Goal: Task Accomplishment & Management: Use online tool/utility

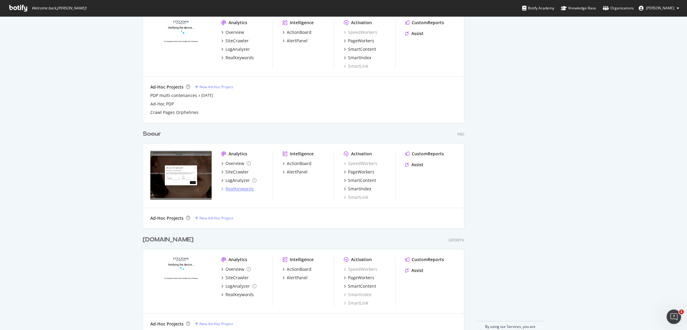
scroll to position [271, 0]
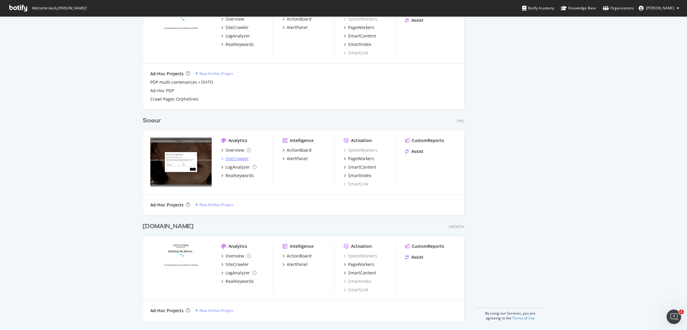
click at [240, 156] on div "SiteCrawler" at bounding box center [237, 159] width 23 height 6
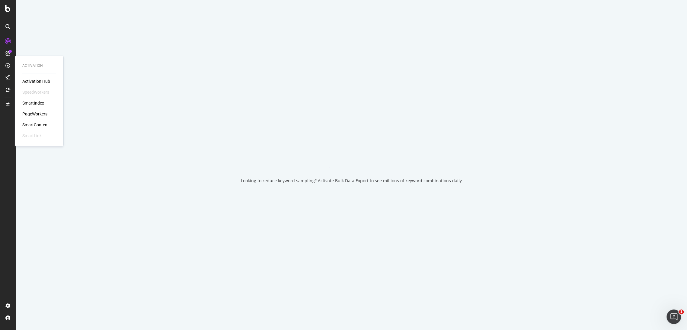
click at [30, 115] on div "PageWorkers" at bounding box center [34, 114] width 25 height 6
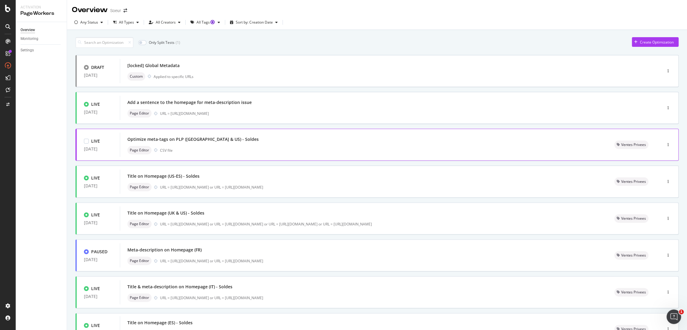
click at [260, 152] on div "Page Editor CSV file" at bounding box center [363, 150] width 473 height 8
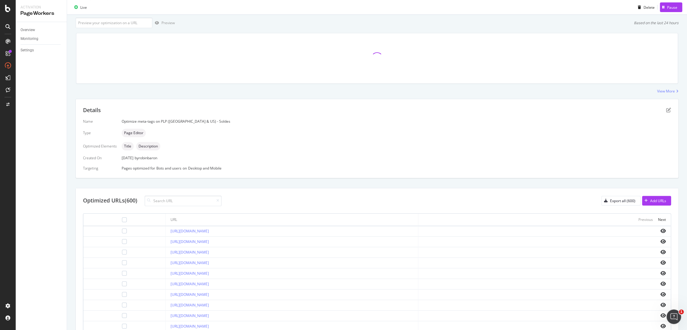
scroll to position [45, 0]
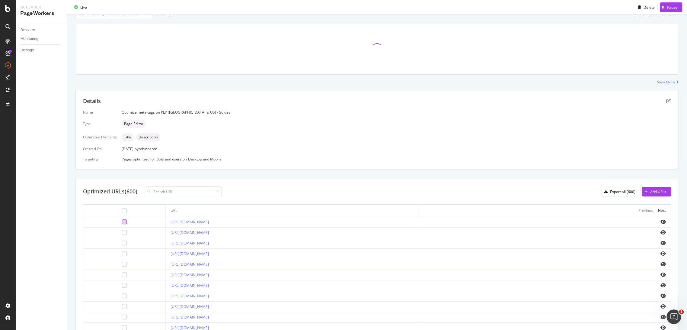
click at [122, 221] on div at bounding box center [124, 221] width 5 height 5
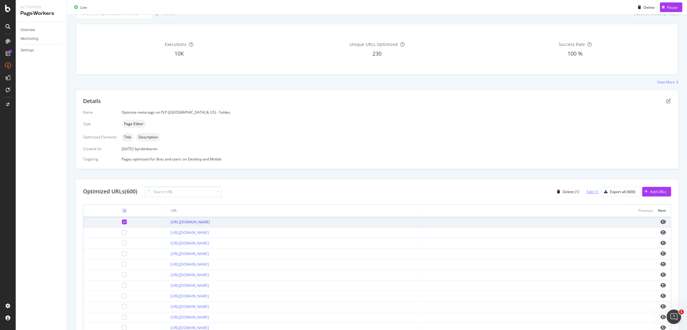
click at [589, 190] on div "Edit (1)" at bounding box center [593, 191] width 12 height 5
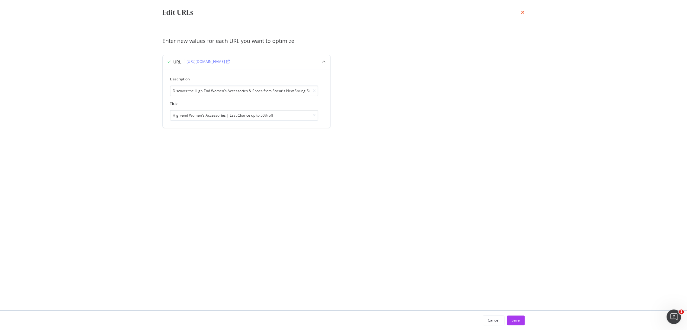
click at [524, 11] on icon "times" at bounding box center [523, 12] width 4 height 5
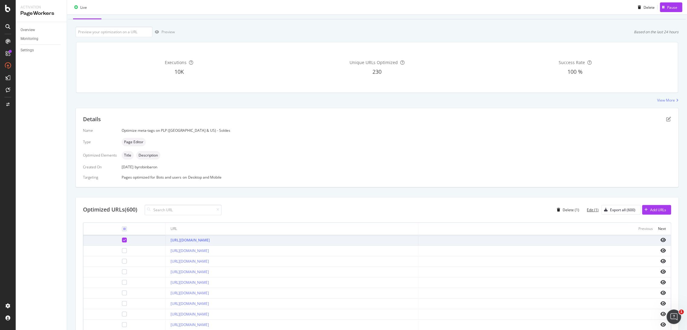
scroll to position [0, 0]
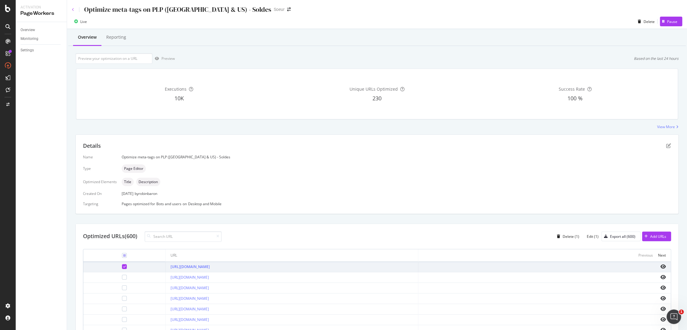
click at [72, 10] on icon at bounding box center [73, 10] width 2 height 4
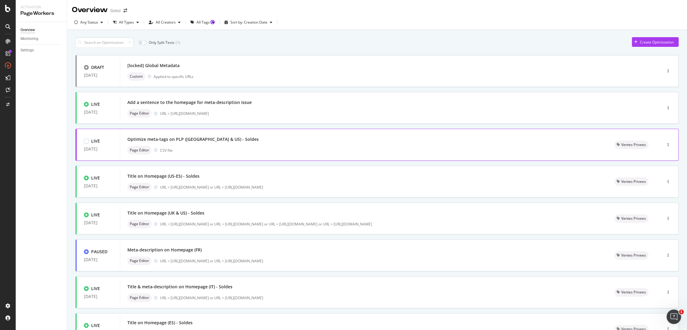
click at [256, 138] on div "Optimize meta-tags on PLP ([GEOGRAPHIC_DATA] & US) - Soldes" at bounding box center [363, 139] width 473 height 8
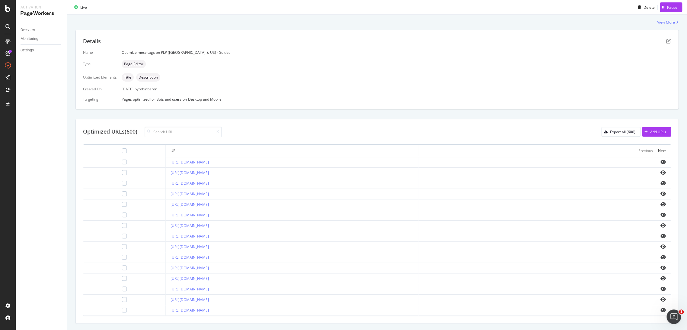
scroll to position [118, 0]
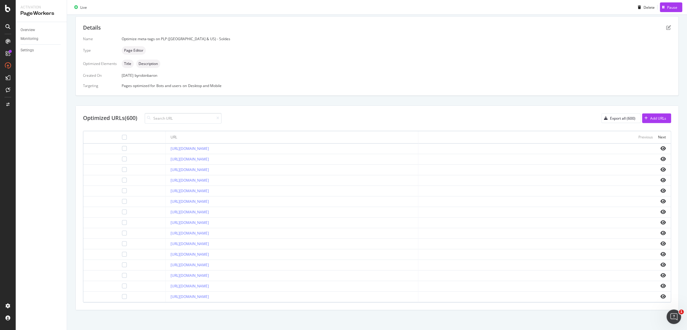
click at [661, 137] on th "Previous Next" at bounding box center [545, 137] width 252 height 12
click at [658, 136] on div "Next" at bounding box center [662, 136] width 8 height 5
click at [660, 139] on div "Next" at bounding box center [662, 136] width 8 height 5
click at [122, 167] on div at bounding box center [124, 169] width 5 height 5
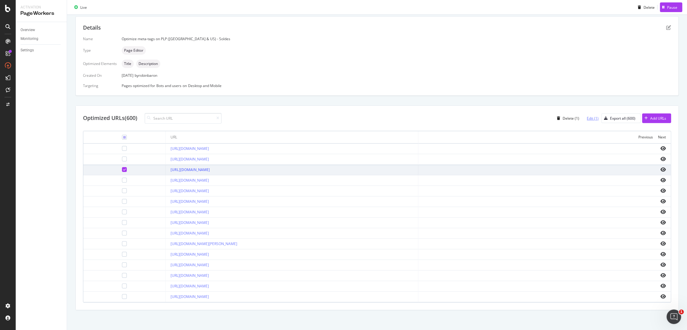
click at [589, 118] on div "Edit (1)" at bounding box center [593, 118] width 12 height 5
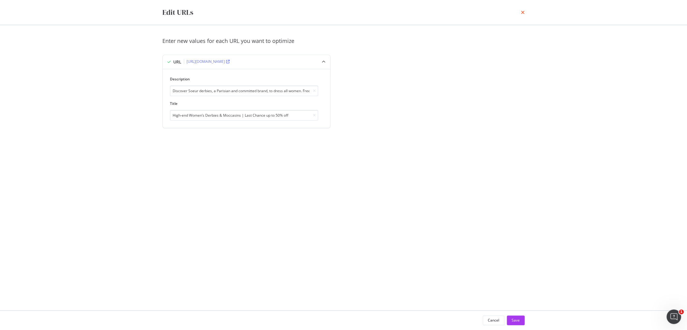
click at [524, 13] on icon "times" at bounding box center [523, 12] width 4 height 5
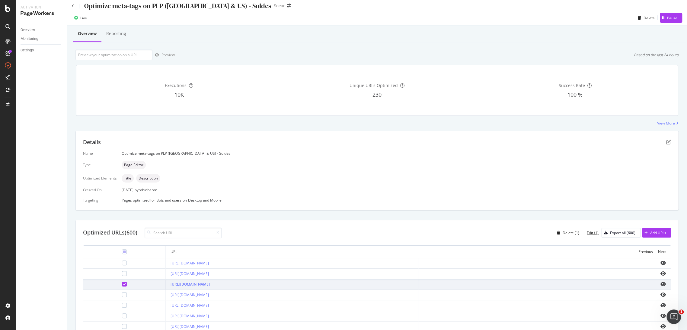
scroll to position [3, 0]
click at [123, 283] on icon at bounding box center [124, 284] width 3 height 3
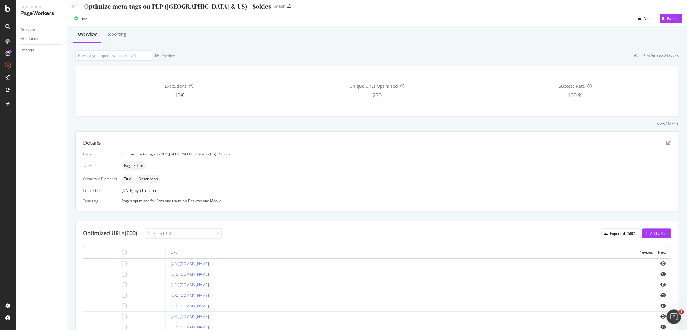
click at [72, 5] on icon at bounding box center [73, 7] width 2 height 4
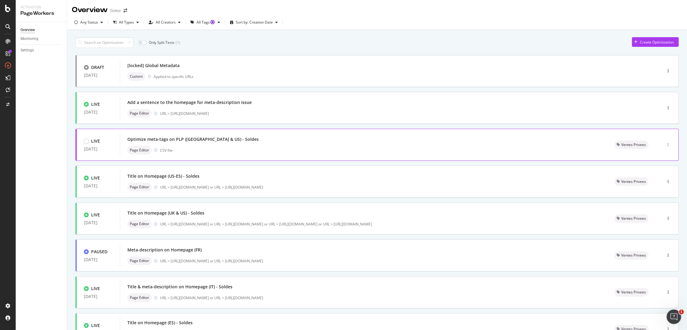
click at [668, 143] on icon "button" at bounding box center [668, 145] width 1 height 4
click at [660, 165] on div "Pause" at bounding box center [656, 165] width 10 height 5
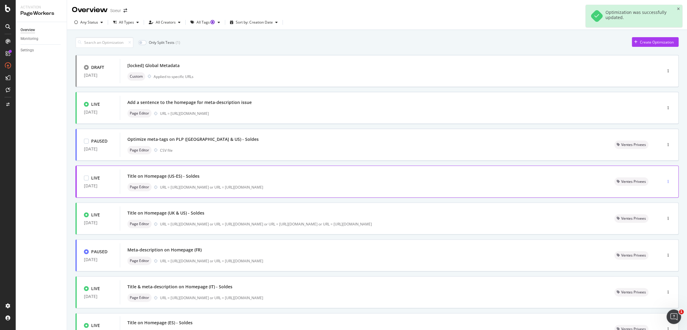
click at [666, 180] on div "button" at bounding box center [669, 182] width 6 height 4
click at [286, 175] on div "Title on Homepage (US-ES) - Soldes" at bounding box center [363, 176] width 473 height 8
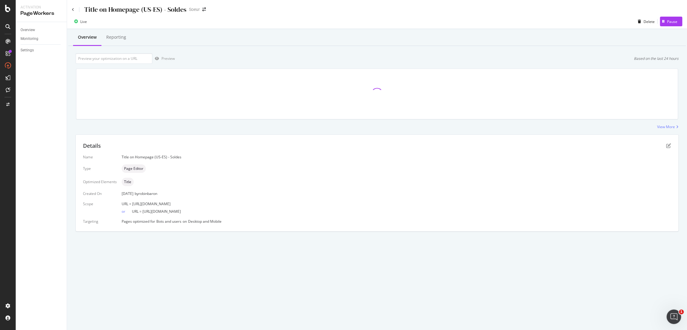
click at [73, 7] on div "Title on Homepage (US-ES) - Soldes" at bounding box center [129, 9] width 115 height 9
click at [73, 10] on icon at bounding box center [73, 10] width 2 height 4
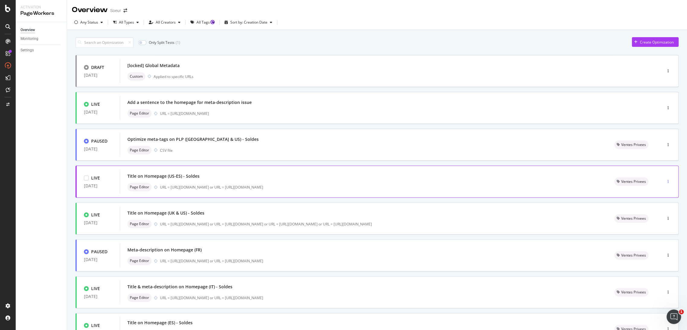
click at [668, 181] on icon "button" at bounding box center [668, 182] width 1 height 4
click at [201, 39] on div "Only Split Tests ( 1 ) Create Optimization" at bounding box center [376, 42] width 603 height 11
click at [120, 21] on div "All Types" at bounding box center [126, 23] width 15 height 4
click at [201, 26] on div "All Tags" at bounding box center [205, 22] width 34 height 9
click at [194, 52] on div "All Tags No tags ( 18 ) Ventes Privees ( 24 )" at bounding box center [212, 45] width 40 height 25
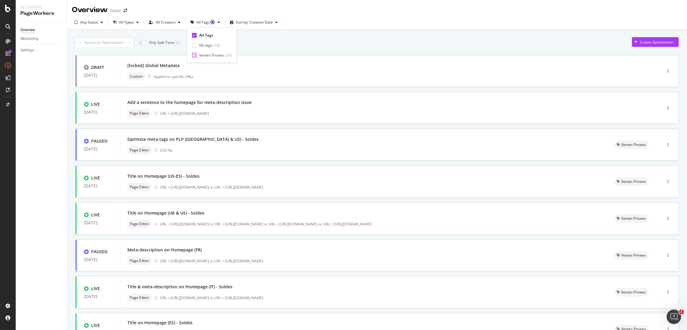
click at [194, 55] on div at bounding box center [194, 55] width 5 height 5
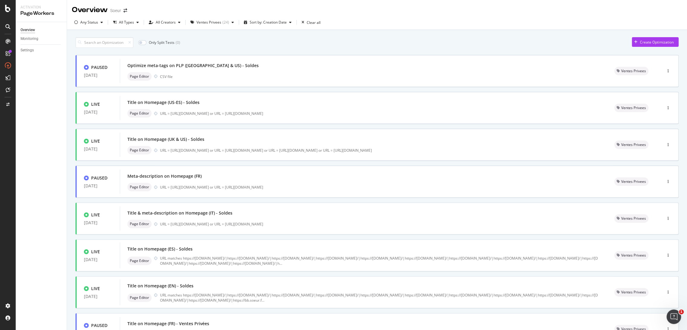
click at [372, 50] on div "Only Split Tests ( 0 ) Create Optimization PAUSED [DATE] Optimize meta-tags on …" at bounding box center [376, 235] width 603 height 402
click at [86, 67] on div at bounding box center [86, 67] width 5 height 5
click at [86, 67] on icon at bounding box center [86, 67] width 3 height 3
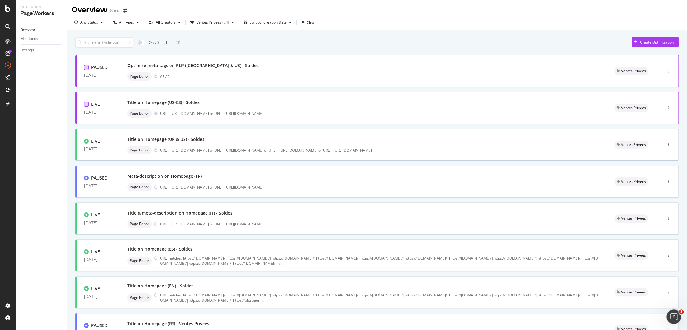
click at [86, 104] on div at bounding box center [86, 104] width 5 height 5
click at [86, 142] on div at bounding box center [86, 141] width 5 height 5
click at [101, 22] on icon "button" at bounding box center [102, 23] width 2 height 4
click at [246, 40] on div "Only Split Tests ( 0 ) Edit tags Create Optimization" at bounding box center [376, 42] width 603 height 11
click at [84, 104] on div at bounding box center [86, 104] width 5 height 5
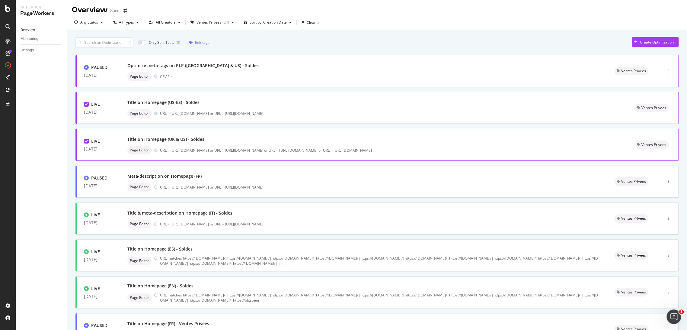
click at [87, 142] on icon at bounding box center [86, 141] width 3 height 3
click at [666, 108] on div "button" at bounding box center [669, 108] width 6 height 4
click at [655, 128] on div "Pause" at bounding box center [656, 129] width 10 height 5
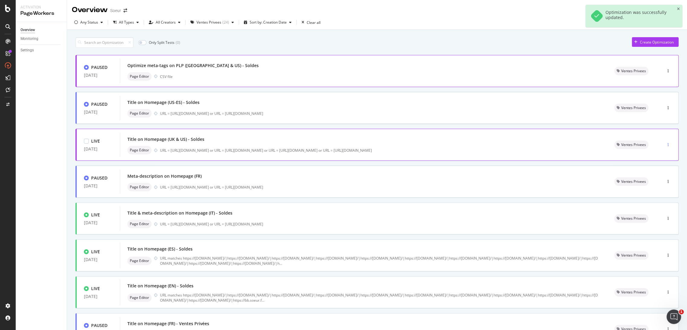
click at [666, 143] on div "button" at bounding box center [669, 145] width 6 height 4
click at [654, 168] on div "Pause" at bounding box center [656, 165] width 10 height 5
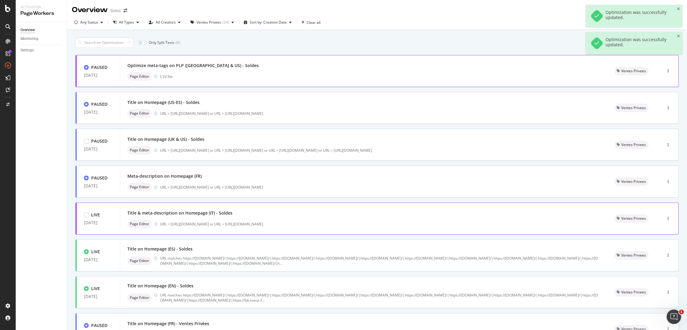
click at [667, 217] on div at bounding box center [668, 218] width 20 height 12
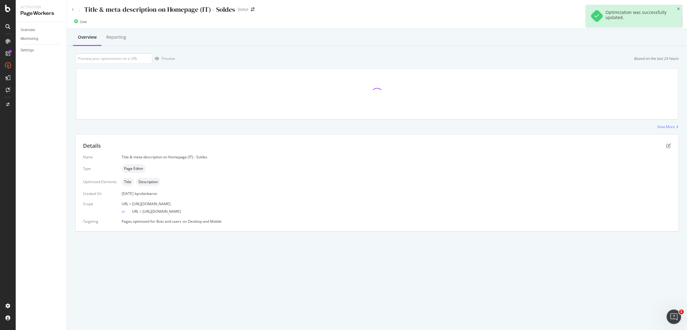
click at [72, 10] on icon at bounding box center [73, 10] width 2 height 4
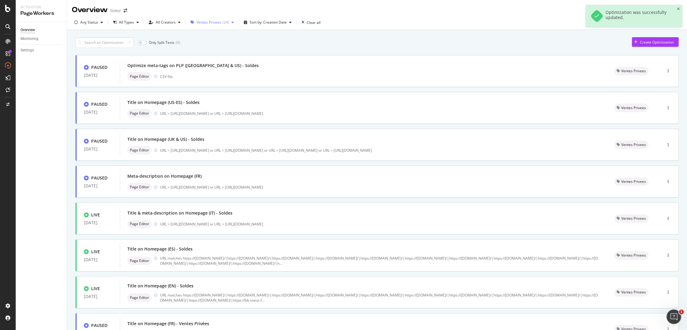
click at [218, 23] on div "Ventes Privees" at bounding box center [209, 23] width 25 height 4
click at [345, 42] on div "Only Split Tests ( 0 ) Create Optimization" at bounding box center [376, 42] width 603 height 11
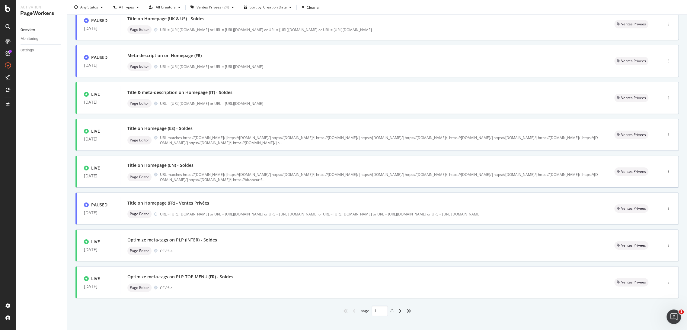
scroll to position [127, 0]
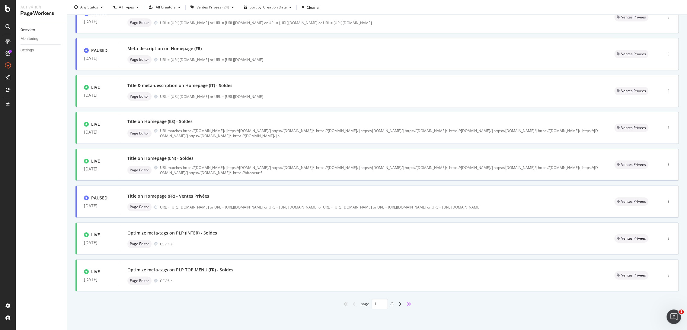
click at [406, 306] on icon "angles-right" at bounding box center [408, 303] width 5 height 5
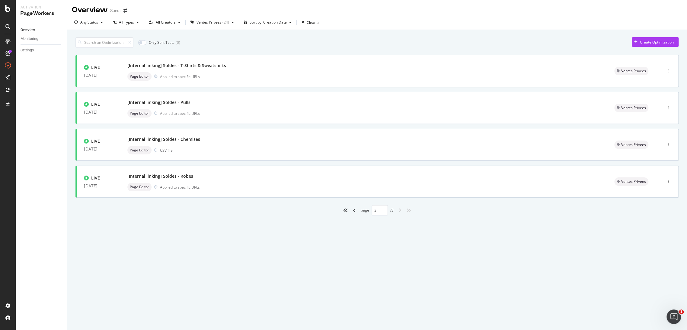
scroll to position [0, 0]
click at [669, 181] on div "button" at bounding box center [669, 182] width 6 height 4
click at [662, 205] on div "Pause" at bounding box center [661, 202] width 10 height 5
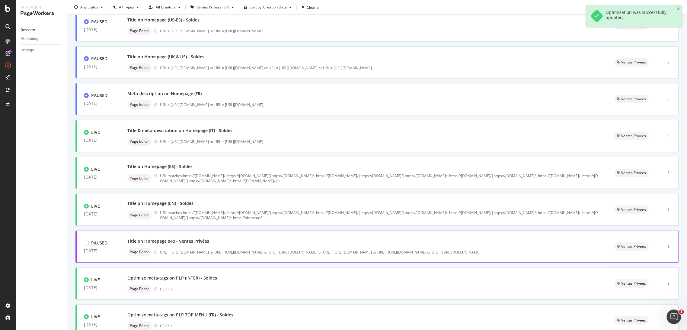
scroll to position [127, 0]
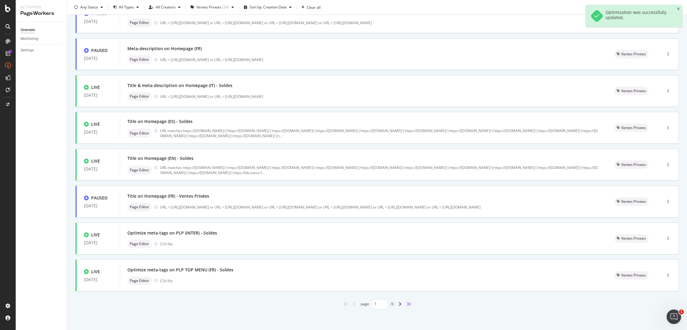
click at [406, 303] on icon "angles-right" at bounding box center [408, 303] width 5 height 5
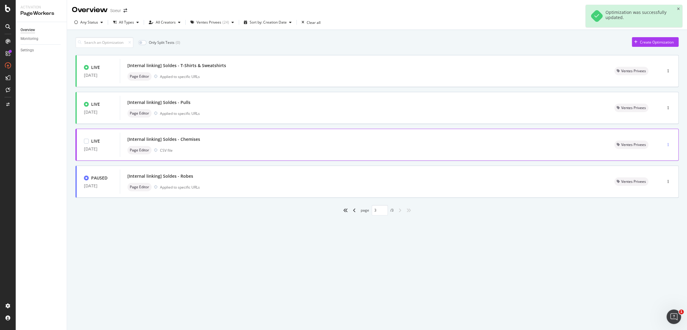
click at [669, 146] on div "button" at bounding box center [669, 144] width 6 height 9
click at [663, 169] on div "Pause" at bounding box center [658, 166] width 28 height 8
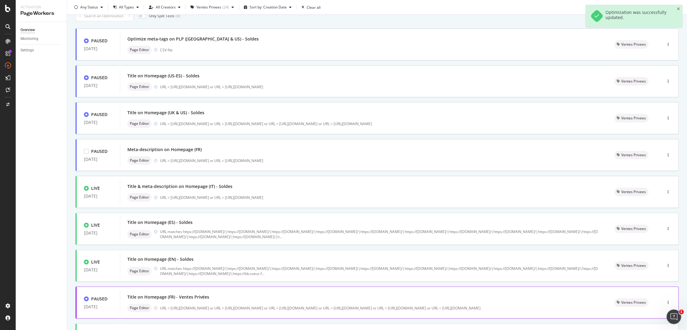
scroll to position [127, 0]
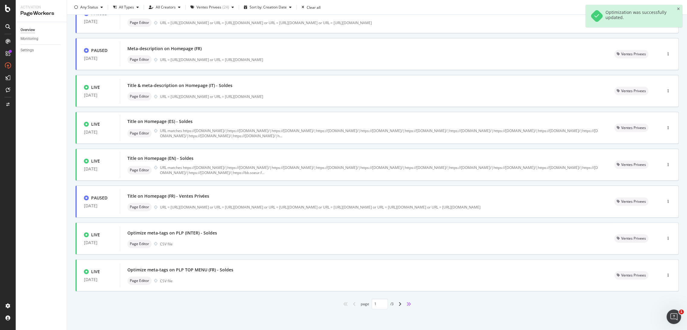
click at [406, 303] on icon "angles-right" at bounding box center [408, 303] width 5 height 5
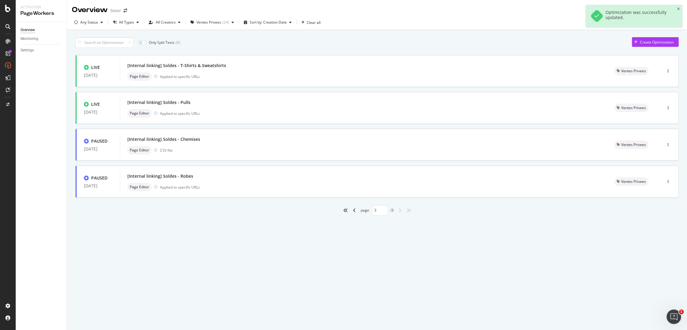
scroll to position [0, 0]
click at [670, 106] on div "button" at bounding box center [669, 108] width 6 height 4
click at [656, 130] on div "Pause" at bounding box center [658, 129] width 28 height 8
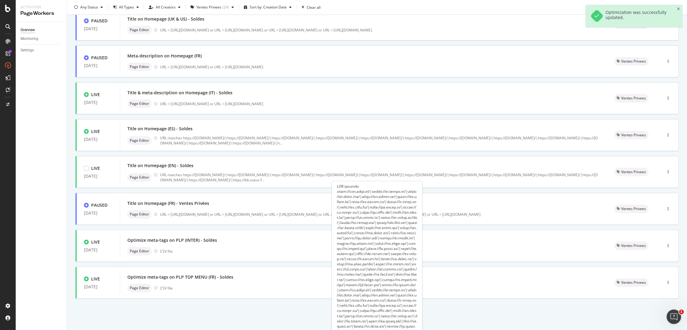
scroll to position [127, 0]
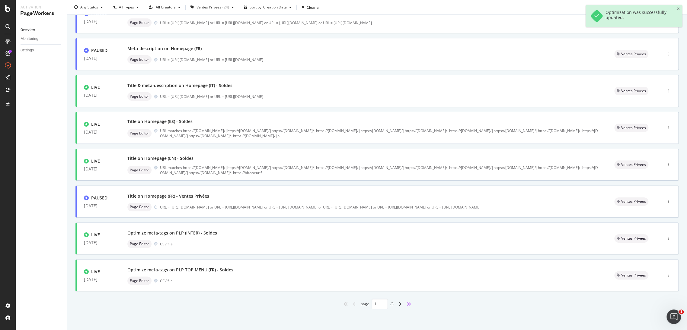
click at [406, 301] on icon "angles-right" at bounding box center [408, 303] width 5 height 5
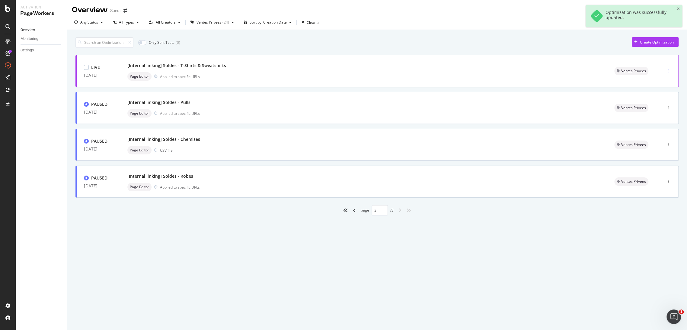
click at [669, 69] on icon "button" at bounding box center [668, 71] width 1 height 4
click at [659, 90] on div "Pause" at bounding box center [661, 92] width 10 height 5
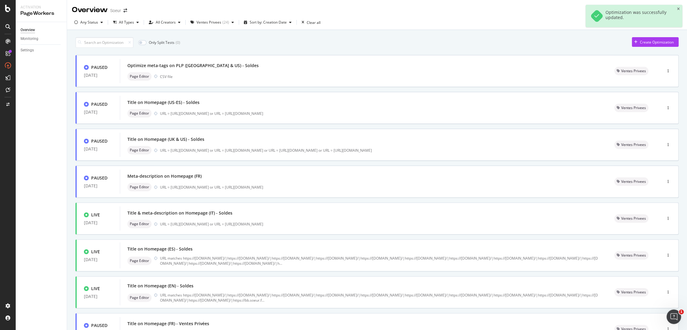
scroll to position [123, 0]
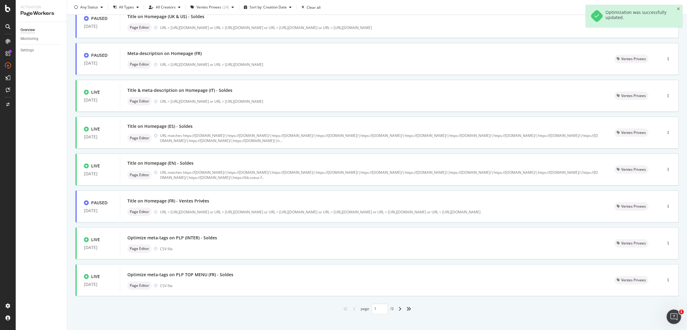
click at [411, 309] on div "angles-right" at bounding box center [409, 309] width 10 height 10
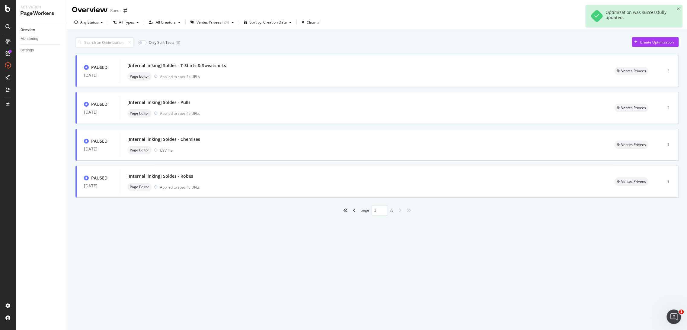
scroll to position [0, 0]
click at [355, 210] on div "angle-left" at bounding box center [355, 210] width 8 height 10
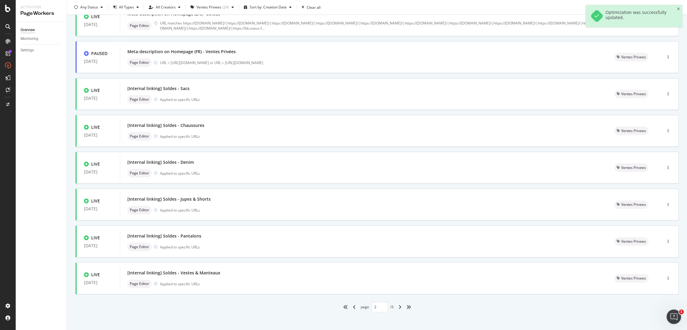
scroll to position [127, 0]
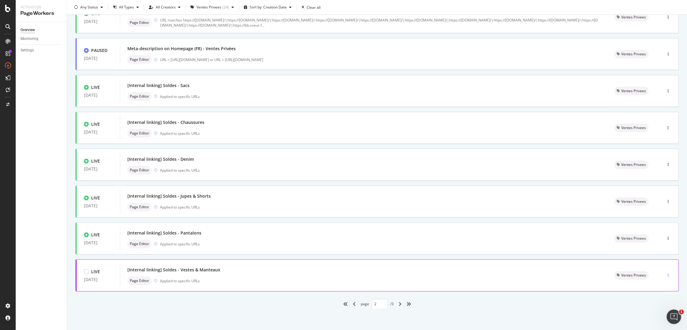
click at [668, 274] on icon "button" at bounding box center [668, 275] width 1 height 4
click at [656, 294] on div "Pause" at bounding box center [653, 297] width 28 height 8
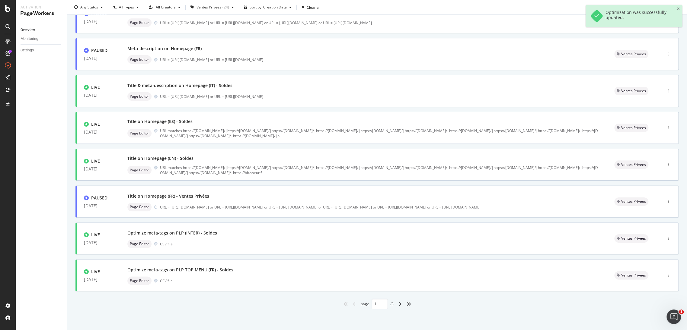
click at [391, 302] on div "page 1 / 3" at bounding box center [376, 303] width 603 height 11
click at [399, 302] on icon "angle-right" at bounding box center [400, 303] width 3 height 5
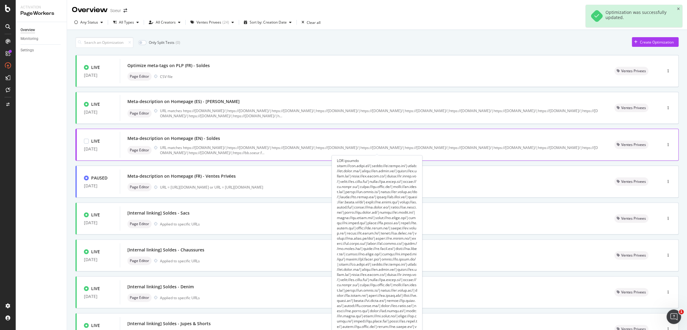
scroll to position [0, 0]
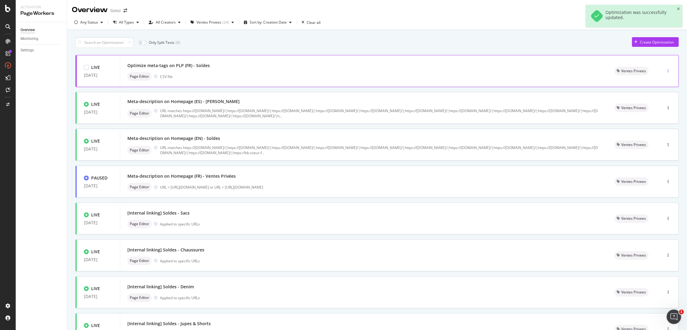
click at [668, 69] on icon "button" at bounding box center [668, 71] width 1 height 4
click at [657, 94] on div "Pause" at bounding box center [656, 92] width 10 height 5
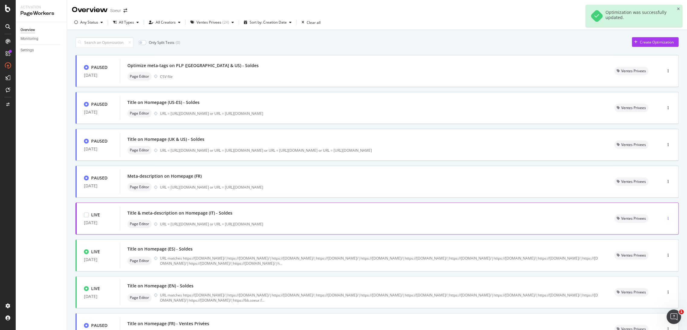
click at [668, 218] on icon "button" at bounding box center [668, 219] width 1 height 4
click at [653, 241] on div "Pause" at bounding box center [656, 239] width 10 height 5
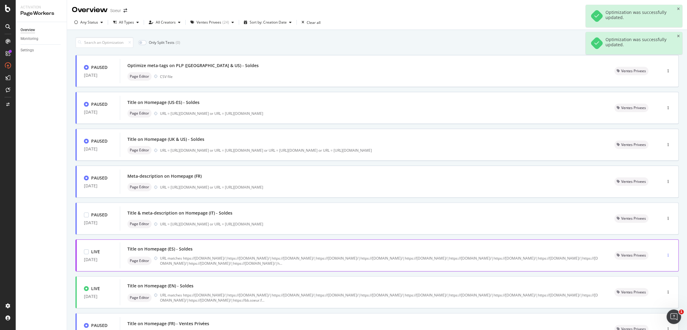
click at [666, 257] on div "button" at bounding box center [669, 255] width 6 height 9
click at [657, 278] on div "Pause" at bounding box center [656, 276] width 10 height 5
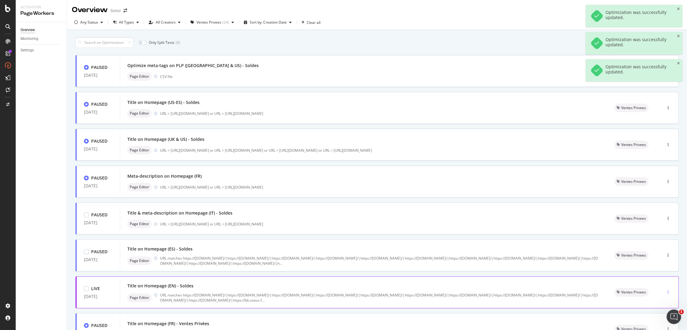
click at [666, 290] on div "button" at bounding box center [669, 291] width 6 height 9
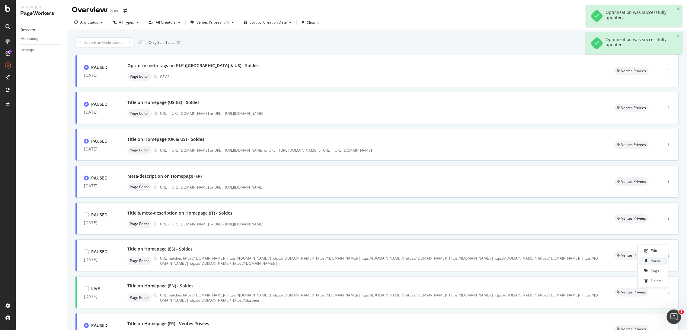
click at [660, 262] on div "Pause" at bounding box center [656, 260] width 10 height 5
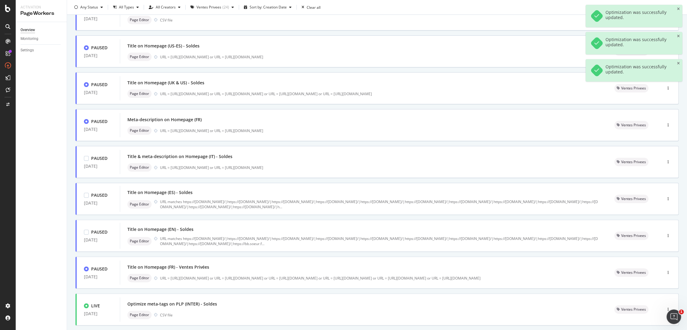
scroll to position [82, 0]
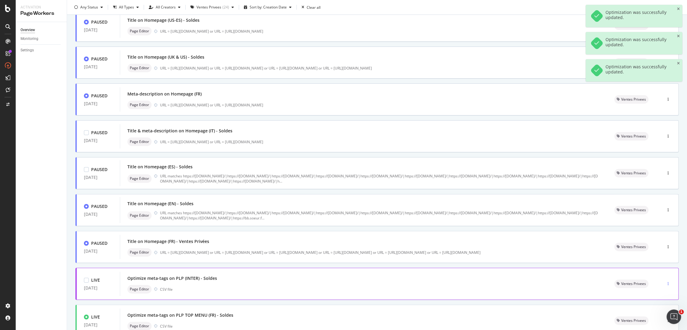
click at [668, 282] on icon "button" at bounding box center [668, 284] width 1 height 4
click at [663, 249] on div "Pause" at bounding box center [653, 252] width 28 height 8
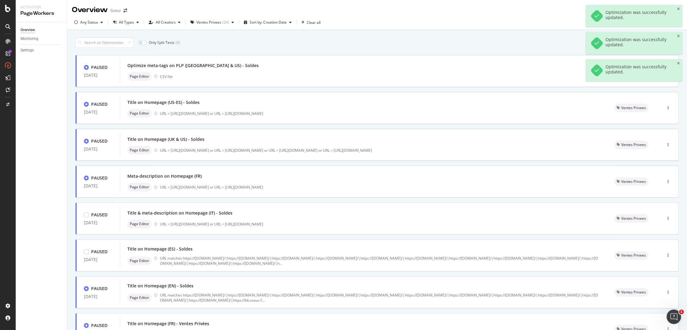
scroll to position [127, 0]
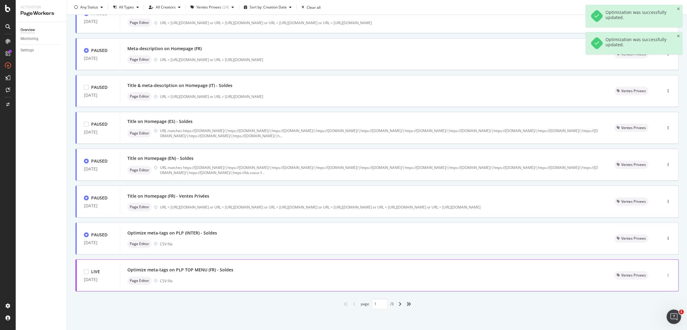
click at [666, 280] on button "button" at bounding box center [669, 275] width 6 height 10
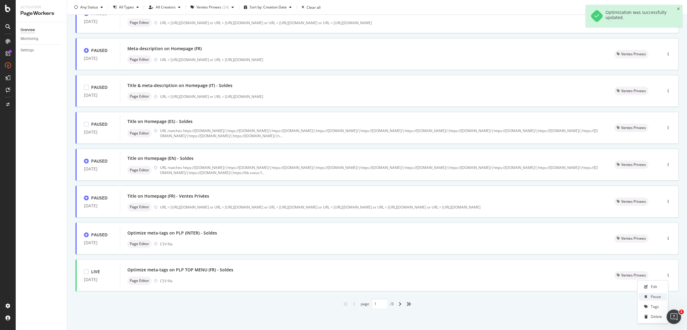
click at [657, 296] on div "Pause" at bounding box center [656, 296] width 10 height 5
click at [399, 301] on icon "angle-right" at bounding box center [400, 303] width 3 height 5
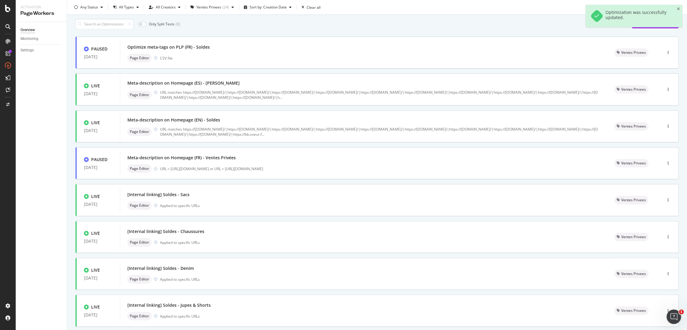
scroll to position [0, 0]
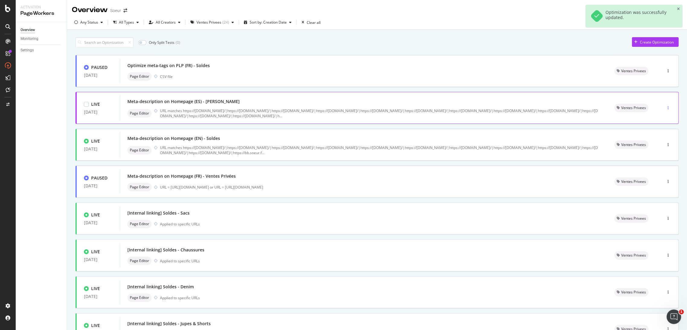
click at [668, 106] on icon "button" at bounding box center [668, 108] width 1 height 4
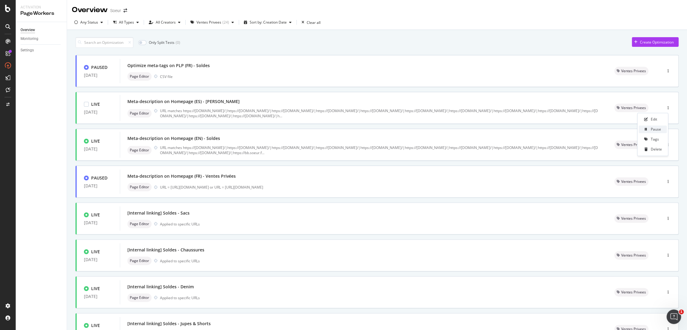
click at [658, 125] on div "Pause" at bounding box center [653, 129] width 28 height 8
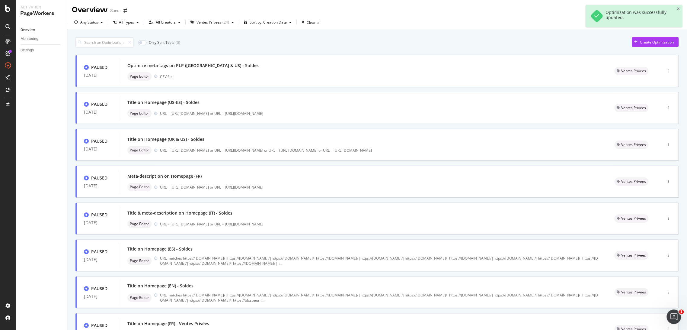
scroll to position [127, 0]
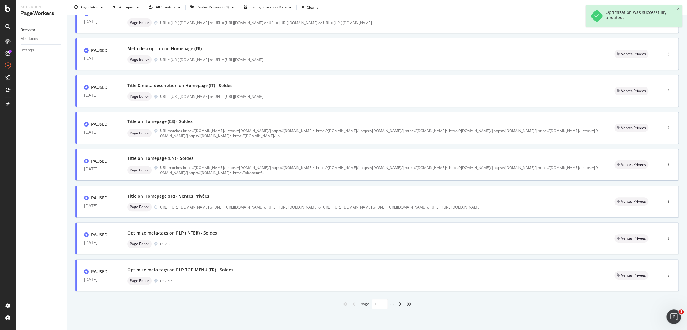
click at [399, 304] on icon "angle-right" at bounding box center [400, 303] width 3 height 5
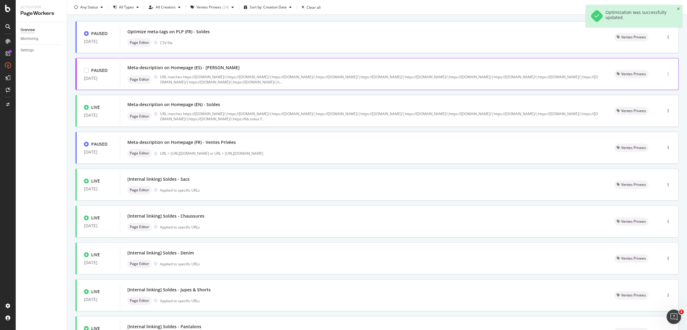
scroll to position [0, 0]
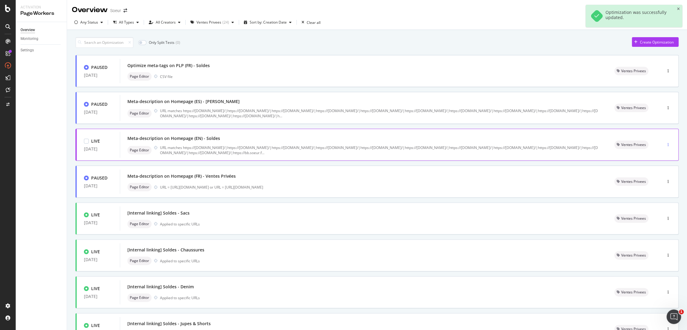
click at [668, 144] on icon "button" at bounding box center [668, 145] width 1 height 4
click at [650, 164] on div "Pause" at bounding box center [653, 166] width 28 height 8
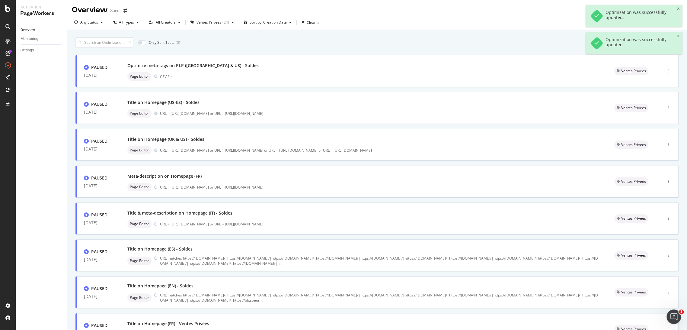
scroll to position [127, 0]
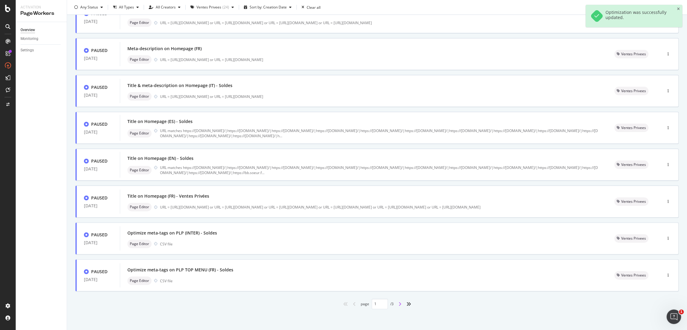
click at [399, 303] on icon "angle-right" at bounding box center [400, 303] width 3 height 5
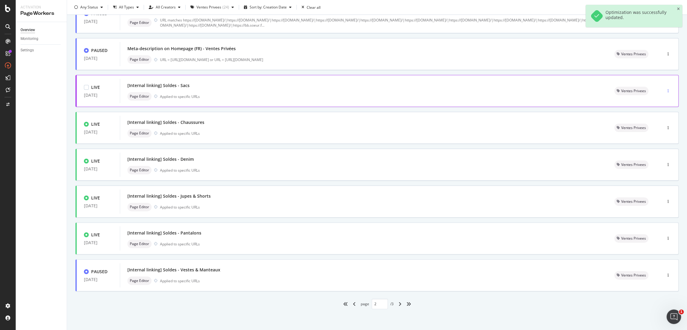
click at [666, 89] on div "button" at bounding box center [669, 91] width 6 height 4
click at [658, 112] on div "Pause" at bounding box center [656, 112] width 10 height 5
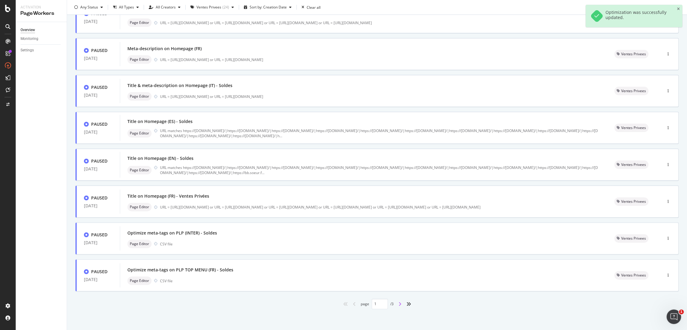
click at [399, 305] on icon "angle-right" at bounding box center [400, 303] width 3 height 5
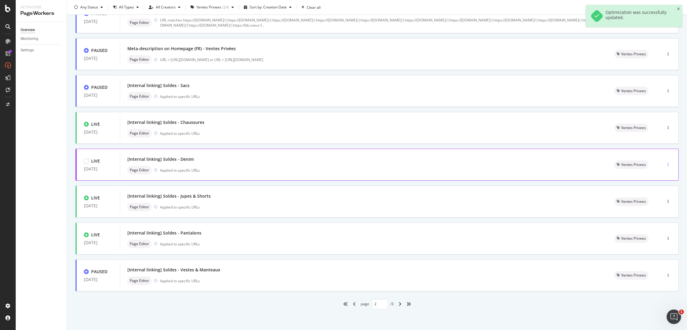
click at [666, 163] on div "button" at bounding box center [669, 165] width 6 height 4
click at [655, 188] on div "Pause" at bounding box center [656, 185] width 10 height 5
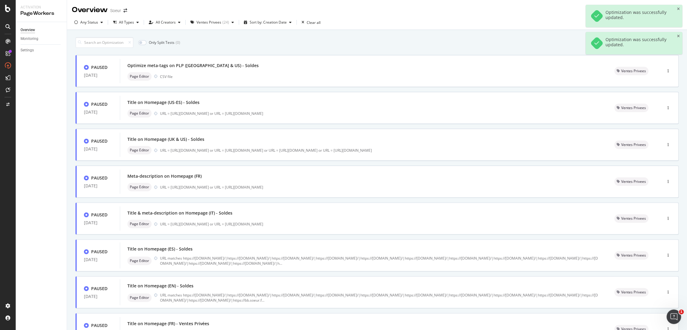
scroll to position [0, 0]
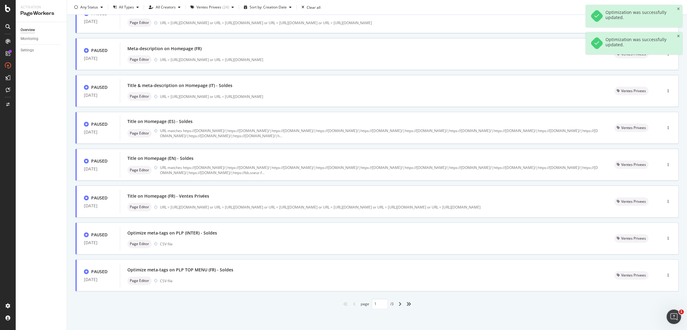
click at [399, 301] on div "angle-right" at bounding box center [400, 304] width 8 height 10
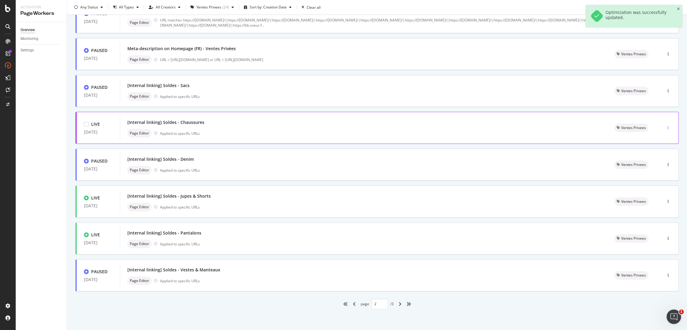
click at [668, 128] on icon "button" at bounding box center [668, 128] width 1 height 4
click at [657, 146] on div "Pause" at bounding box center [653, 149] width 28 height 8
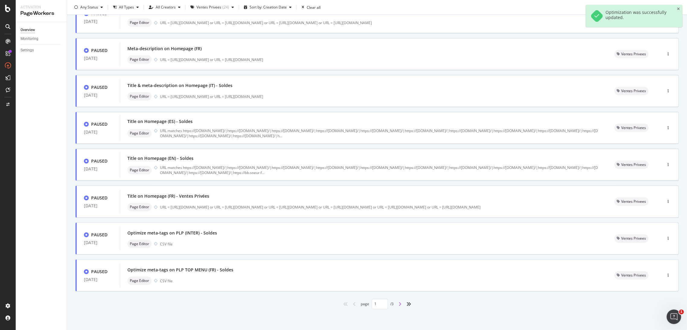
click at [399, 303] on icon "angle-right" at bounding box center [400, 303] width 3 height 5
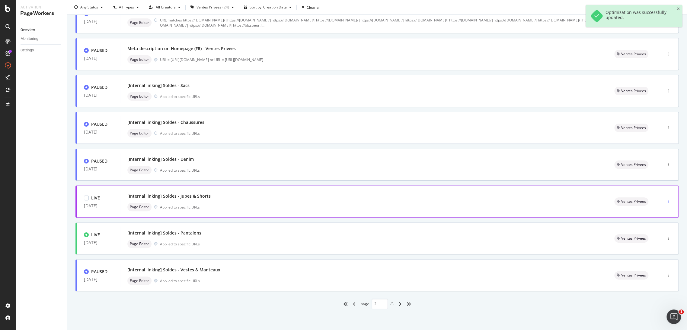
click at [668, 202] on icon "button" at bounding box center [668, 202] width 1 height 4
click at [653, 220] on div "Pause" at bounding box center [656, 222] width 10 height 5
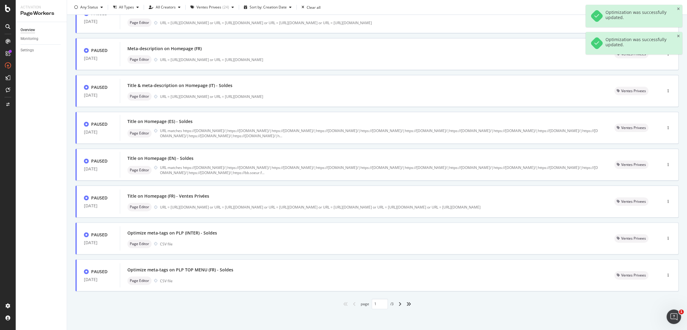
click at [396, 303] on div "angle-right" at bounding box center [400, 304] width 8 height 10
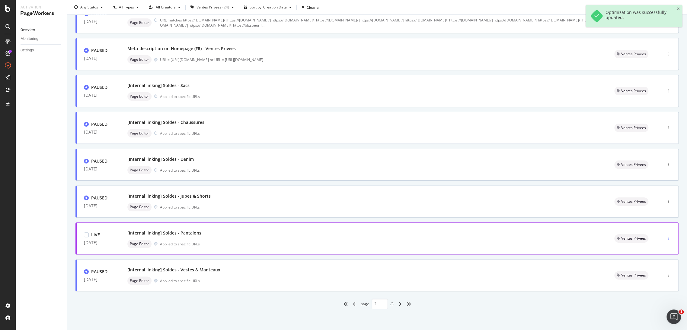
click at [666, 237] on div "button" at bounding box center [669, 238] width 6 height 4
click at [658, 258] on div "Pause" at bounding box center [656, 259] width 10 height 5
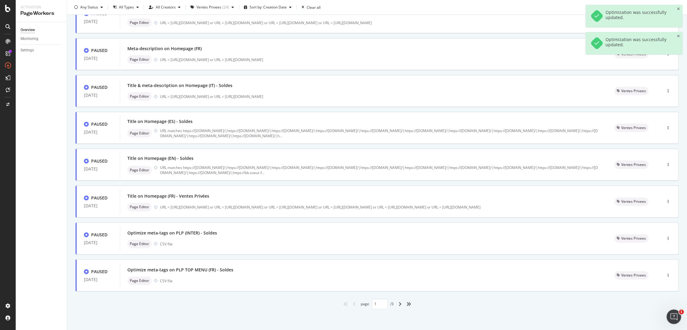
click at [353, 302] on icon "angle-left" at bounding box center [354, 303] width 3 height 5
click at [399, 304] on icon "angle-right" at bounding box center [400, 303] width 3 height 5
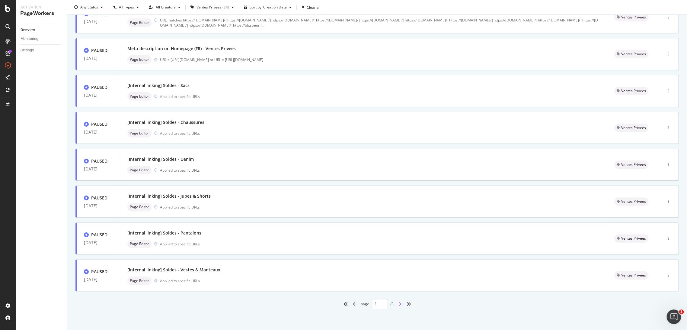
click at [399, 302] on icon "angle-right" at bounding box center [400, 303] width 3 height 5
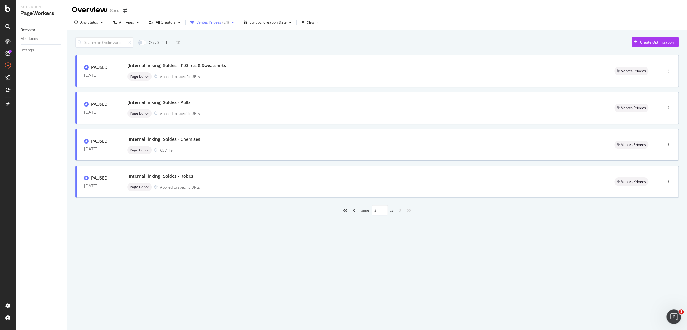
click at [197, 23] on div "Ventes Privees" at bounding box center [209, 23] width 25 height 4
click at [194, 33] on div at bounding box center [194, 35] width 5 height 5
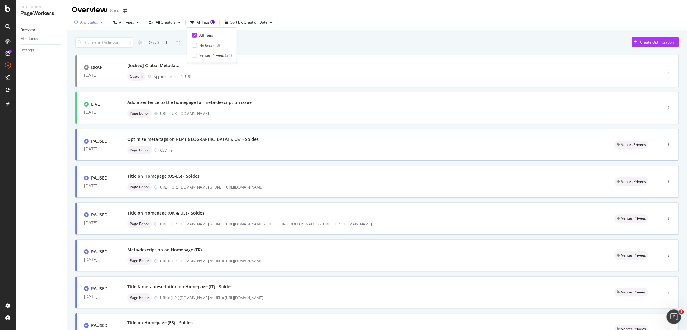
click at [92, 24] on div "Any Status" at bounding box center [89, 23] width 18 height 4
click at [84, 45] on div "Live" at bounding box center [87, 45] width 7 height 5
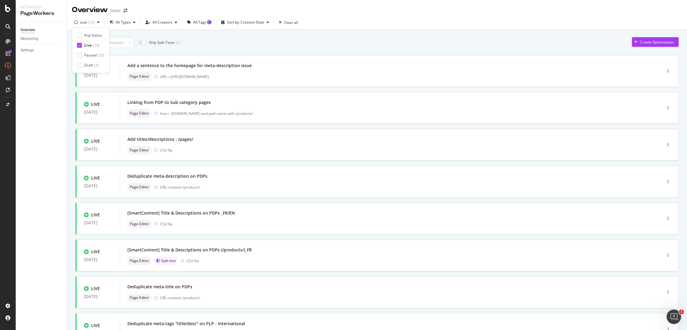
click at [235, 46] on div "Only Split Tests ( 1 ) Create Optimization" at bounding box center [376, 42] width 603 height 11
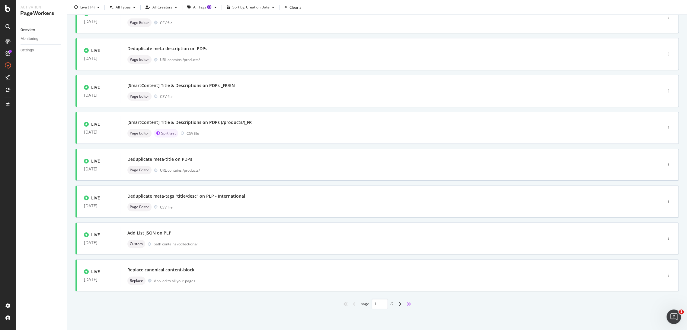
click at [408, 306] on icon "angles-right" at bounding box center [408, 303] width 5 height 5
type input "2"
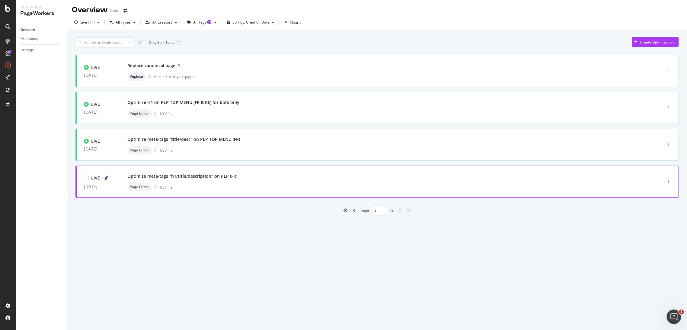
click at [265, 192] on div "Optimize meta-tags "h1/title/description" on PLP (FR) Page Editor CSV file" at bounding box center [382, 181] width 524 height 24
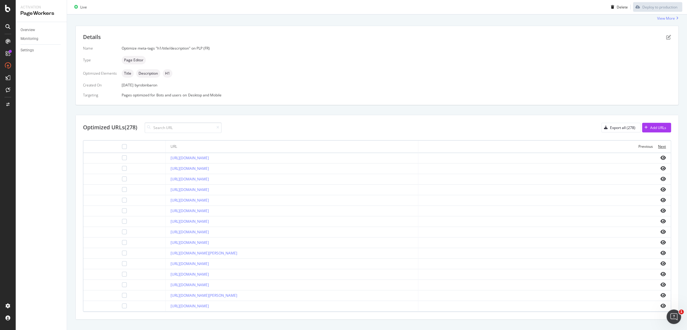
click at [659, 145] on div "Next" at bounding box center [662, 146] width 8 height 5
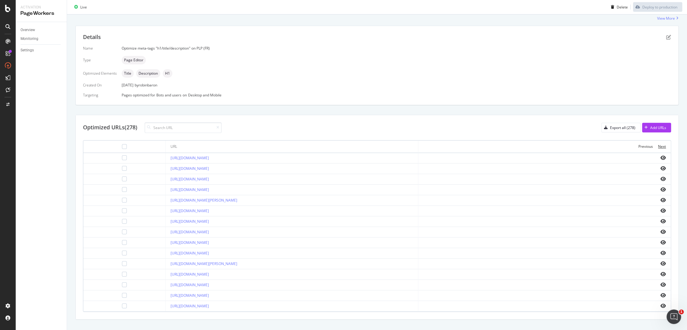
click at [659, 145] on div "Next" at bounding box center [662, 146] width 8 height 5
click at [617, 131] on div "Export all (278)" at bounding box center [619, 127] width 34 height 8
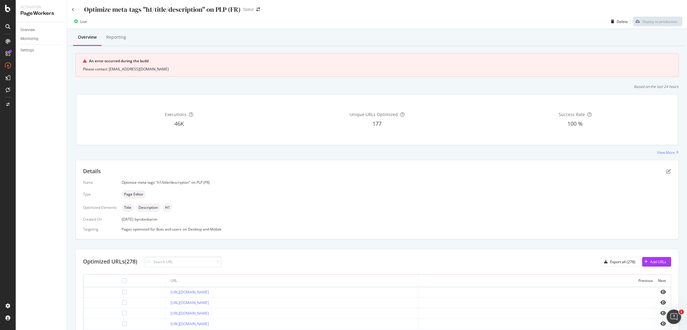
click at [73, 7] on div "Optimize meta-tags "h1/title/description" on PLP (FR)" at bounding box center [156, 9] width 169 height 9
click at [73, 8] on icon at bounding box center [73, 10] width 2 height 4
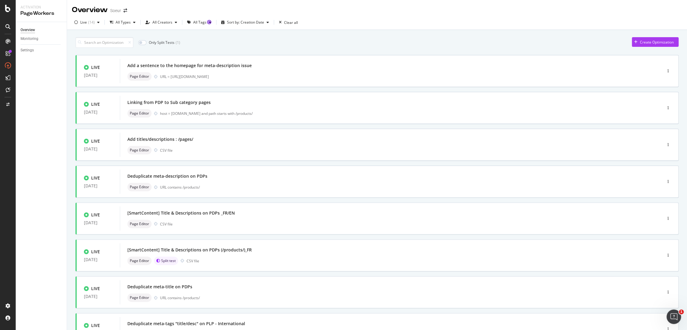
scroll to position [127, 0]
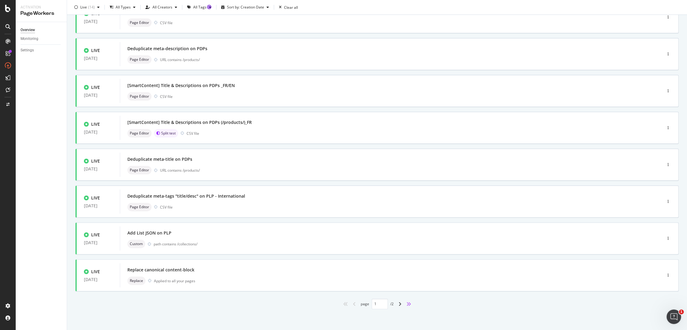
click at [407, 305] on icon "angles-right" at bounding box center [408, 303] width 5 height 5
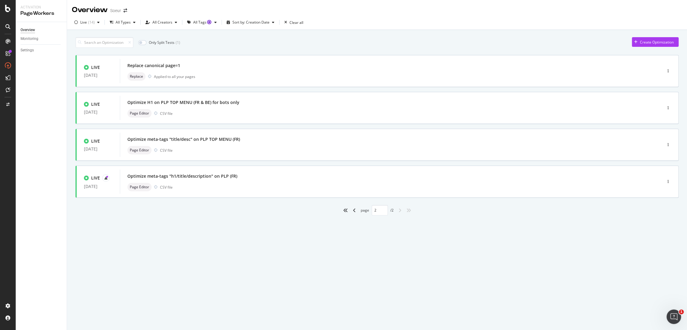
scroll to position [0, 0]
click at [355, 210] on icon "angle-left" at bounding box center [354, 210] width 3 height 5
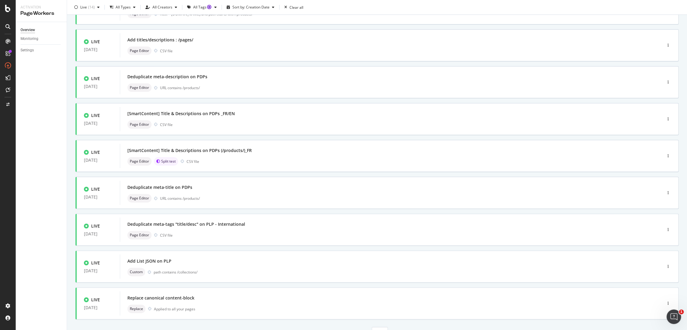
scroll to position [127, 0]
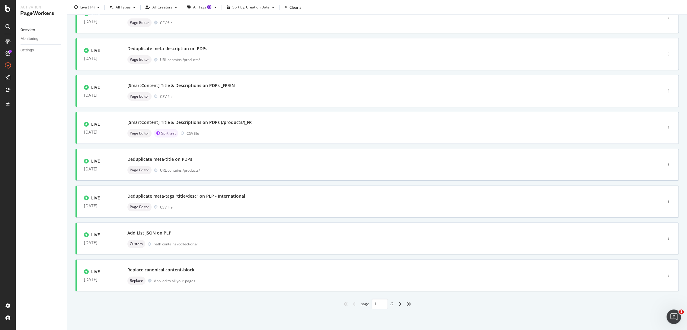
click at [409, 302] on div "angles-right" at bounding box center [409, 304] width 10 height 10
type input "2"
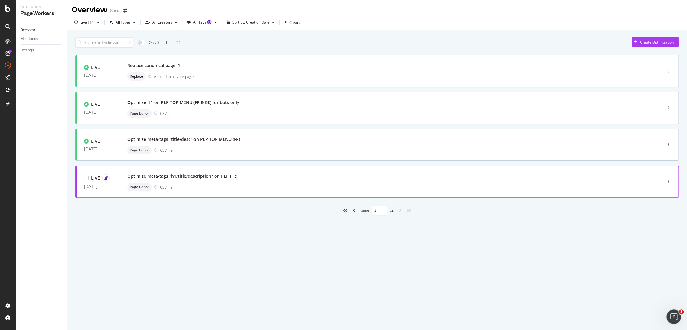
click at [239, 189] on div "Page Editor CSV file" at bounding box center [381, 187] width 509 height 8
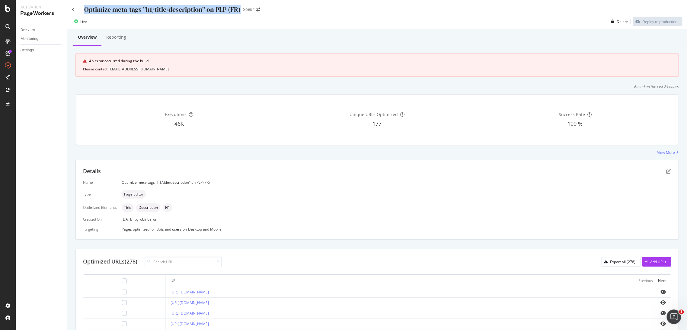
drag, startPoint x: 239, startPoint y: 9, endPoint x: 67, endPoint y: 6, distance: 172.5
click at [67, 6] on div "Optimize meta-tags "h1/title/description" on PLP (FR) Soeur" at bounding box center [377, 7] width 620 height 14
copy div "Optimize meta-tags "h1/title/description" on PLP (FR)"
drag, startPoint x: 184, startPoint y: 14, endPoint x: 184, endPoint y: 11, distance: 3.0
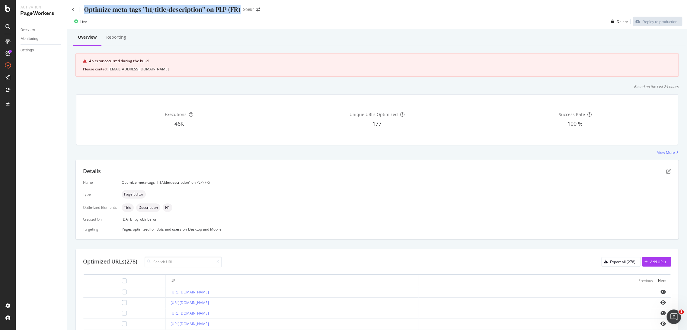
click at [184, 14] on div "Optimize meta-tags "h1/title/description" on PLP (FR) Soeur Live Delete Deploy …" at bounding box center [377, 165] width 620 height 330
click at [184, 11] on div "Optimize meta-tags "h1/title/description" on PLP (FR)" at bounding box center [162, 9] width 156 height 9
click at [343, 90] on div "Executions 46K Unique URLs Optimized 177 Success Rate 100 %" at bounding box center [376, 119] width 609 height 60
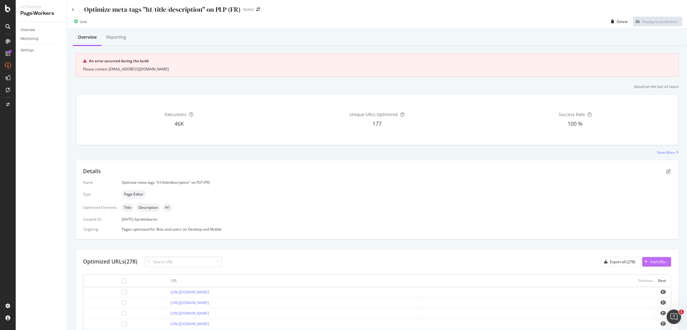
click at [661, 264] on button "Add URLs" at bounding box center [656, 262] width 29 height 10
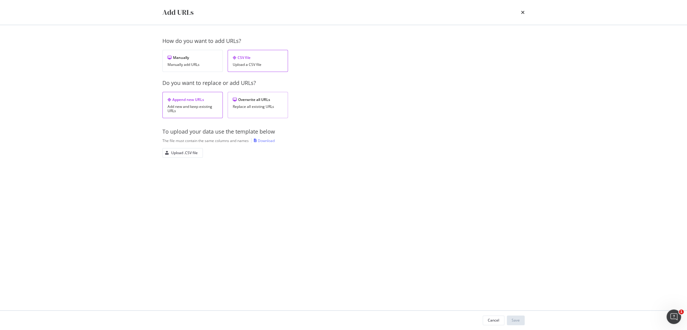
click at [244, 100] on div "Overwrite all URLs" at bounding box center [258, 99] width 50 height 5
click at [192, 150] on div "Upload .CSV file" at bounding box center [184, 152] width 27 height 5
click at [522, 326] on div "Cancel Save" at bounding box center [343, 319] width 387 height 19
click at [520, 321] on button "Save" at bounding box center [516, 320] width 18 height 10
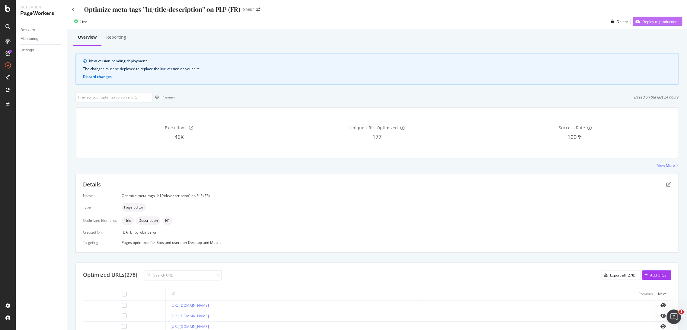
click at [657, 23] on div "Deploy to production" at bounding box center [660, 21] width 35 height 5
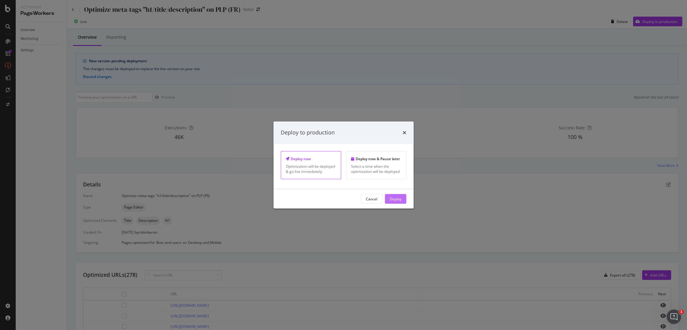
click at [403, 201] on button "Deploy" at bounding box center [395, 199] width 21 height 10
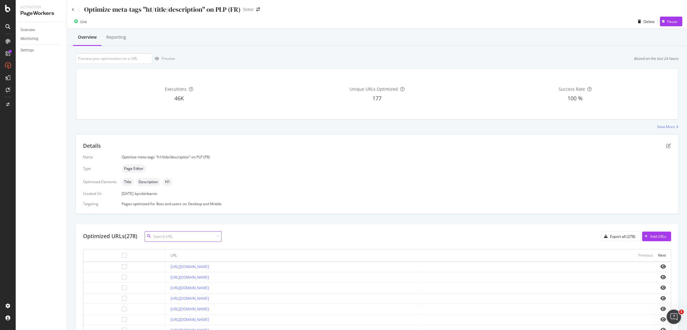
click at [188, 234] on input at bounding box center [183, 236] width 77 height 11
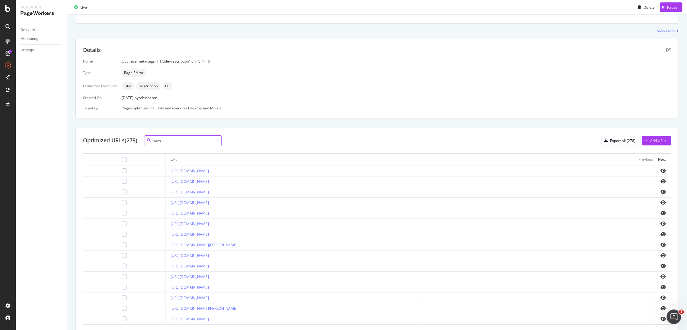
scroll to position [118, 0]
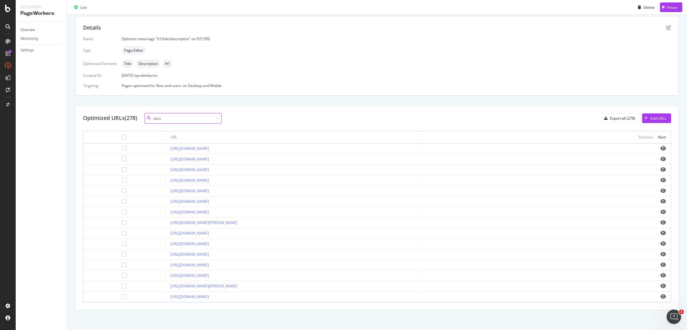
type input "sacs"
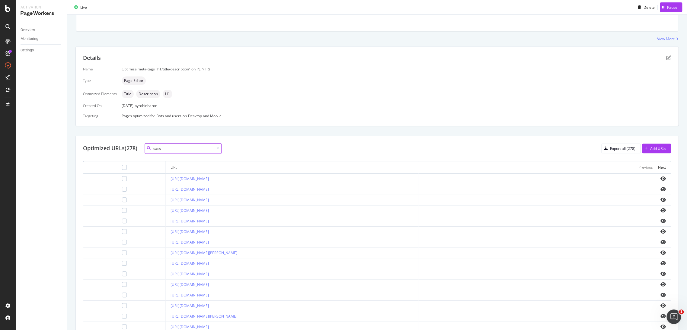
scroll to position [0, 0]
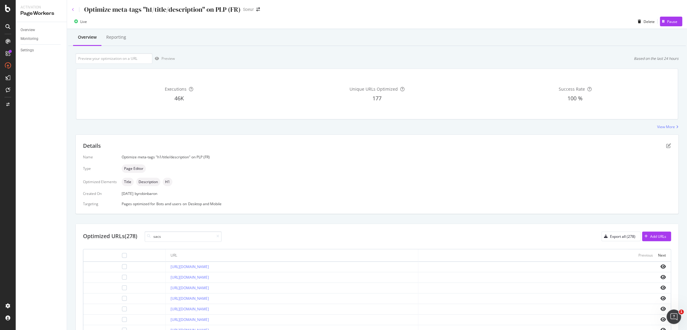
click at [74, 10] on icon at bounding box center [73, 10] width 2 height 4
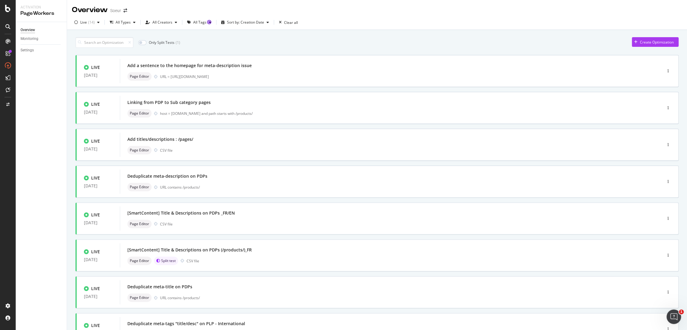
scroll to position [127, 0]
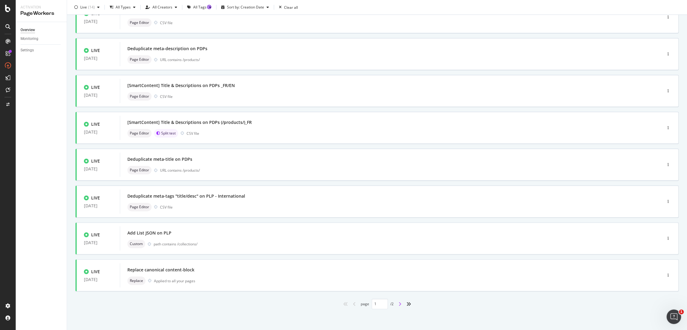
click at [399, 304] on icon "angle-right" at bounding box center [400, 303] width 3 height 5
type input "2"
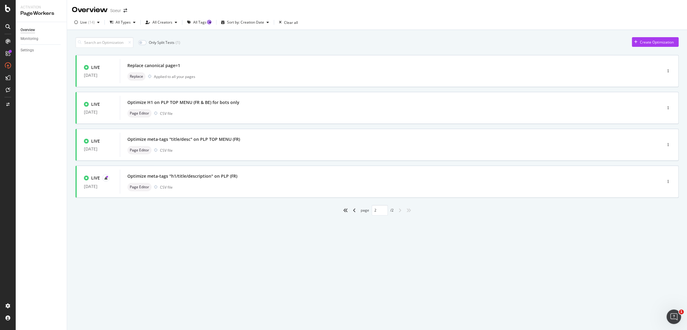
scroll to position [0, 0]
click at [201, 177] on div "Optimize meta-tags "h1/title/description" on PLP (FR)" at bounding box center [182, 176] width 110 height 6
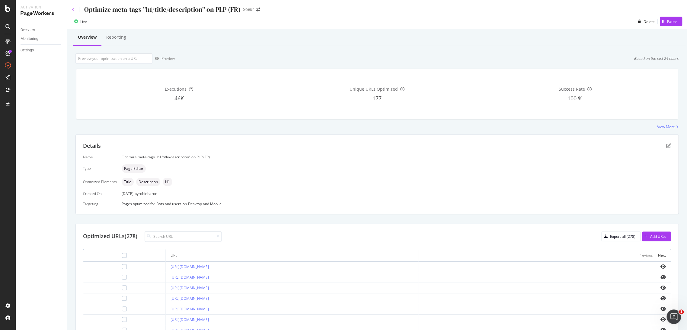
click at [72, 10] on icon at bounding box center [73, 10] width 2 height 4
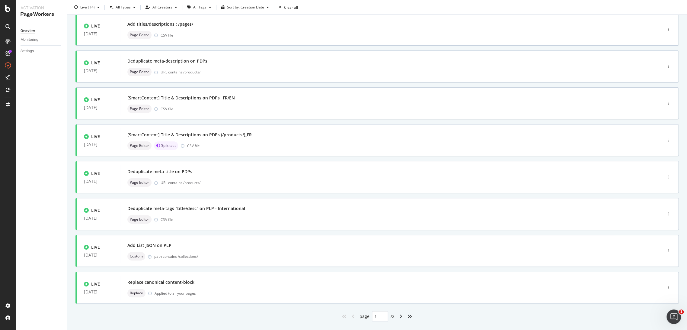
scroll to position [127, 0]
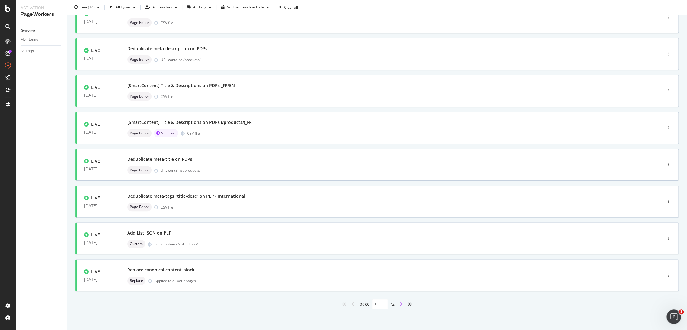
click at [400, 302] on icon "angle-right" at bounding box center [401, 303] width 3 height 5
type input "2"
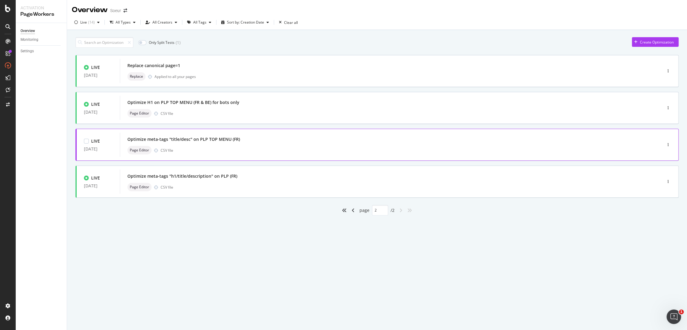
click at [212, 141] on div "Optimize meta-tags "title/desc" on PLP TOP MENU (FR)" at bounding box center [183, 139] width 113 height 6
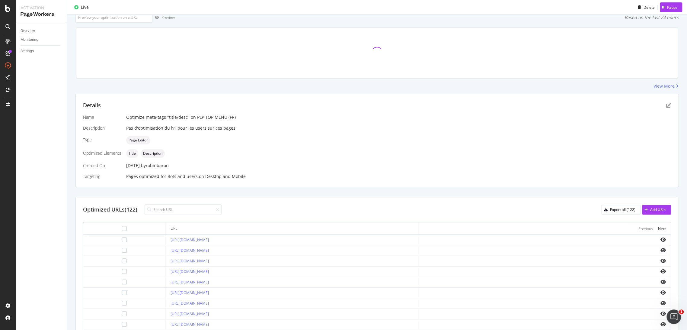
scroll to position [45, 0]
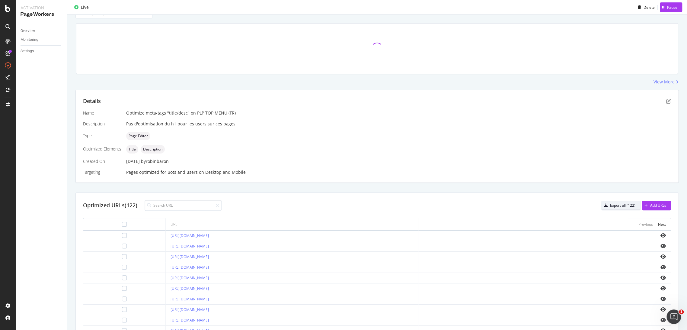
click at [624, 210] on button "Export all (122)" at bounding box center [621, 206] width 39 height 10
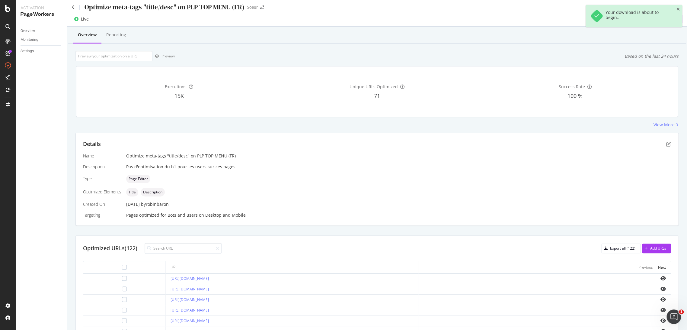
scroll to position [0, 0]
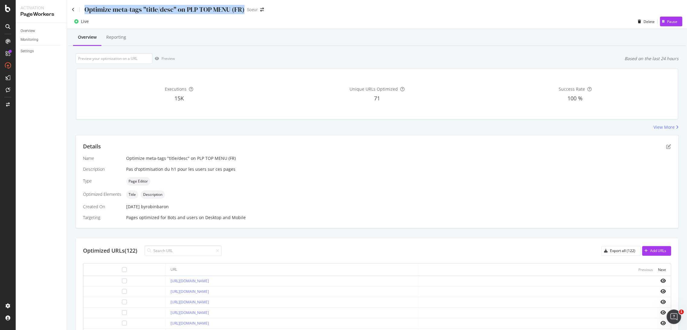
drag, startPoint x: 244, startPoint y: 10, endPoint x: 86, endPoint y: 12, distance: 157.7
click at [86, 12] on div "Optimize meta-tags "title/desc" on PLP TOP MENU (FR) Soeur" at bounding box center [171, 9] width 198 height 9
copy div "Optimize meta-tags "title/desc" on PLP TOP MENU (FR)"
click at [650, 251] on div "Add URLs" at bounding box center [658, 250] width 16 height 5
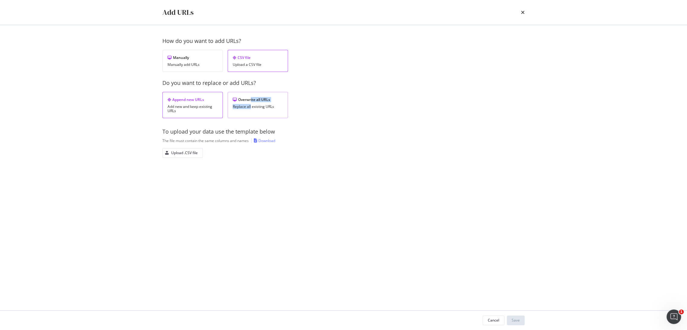
click at [251, 101] on div "Overwrite all URLs Replace all existing URLs" at bounding box center [258, 105] width 60 height 26
click at [187, 153] on div "Upload .CSV file" at bounding box center [184, 152] width 27 height 5
click at [525, 319] on div "Cancel Save" at bounding box center [343, 319] width 387 height 19
click at [516, 325] on div "Cancel Save" at bounding box center [343, 319] width 387 height 19
click at [518, 321] on div "Save" at bounding box center [516, 319] width 8 height 5
